Goal: Transaction & Acquisition: Register for event/course

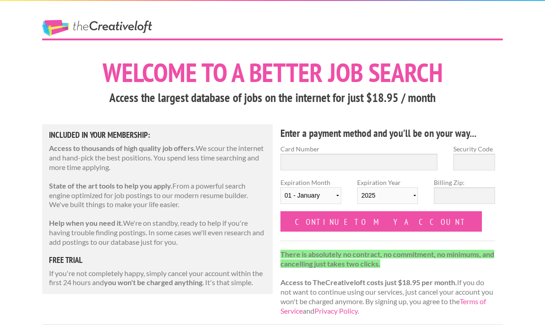
click at [418, 83] on h1 "Welcome to a better job search" at bounding box center [272, 72] width 461 height 26
click at [130, 11] on div "The Creative Loft" at bounding box center [113, 20] width 159 height 38
click at [130, 31] on link "The Creative Loft" at bounding box center [97, 28] width 110 height 16
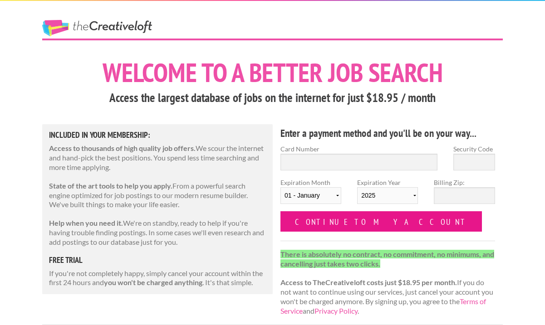
click at [311, 217] on input "Continue to my account" at bounding box center [380, 221] width 201 height 20
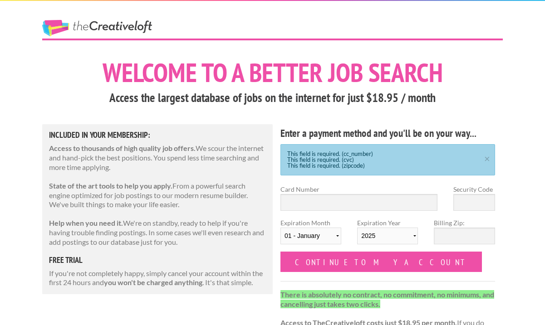
click at [133, 33] on link "The Creative Loft" at bounding box center [97, 28] width 110 height 16
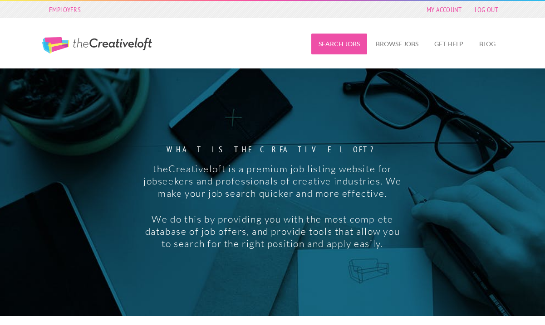
click at [350, 44] on link "Search Jobs" at bounding box center [339, 44] width 56 height 21
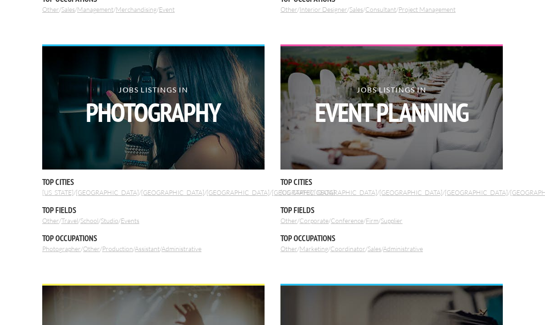
scroll to position [687, 0]
